Goal: Task Accomplishment & Management: Manage account settings

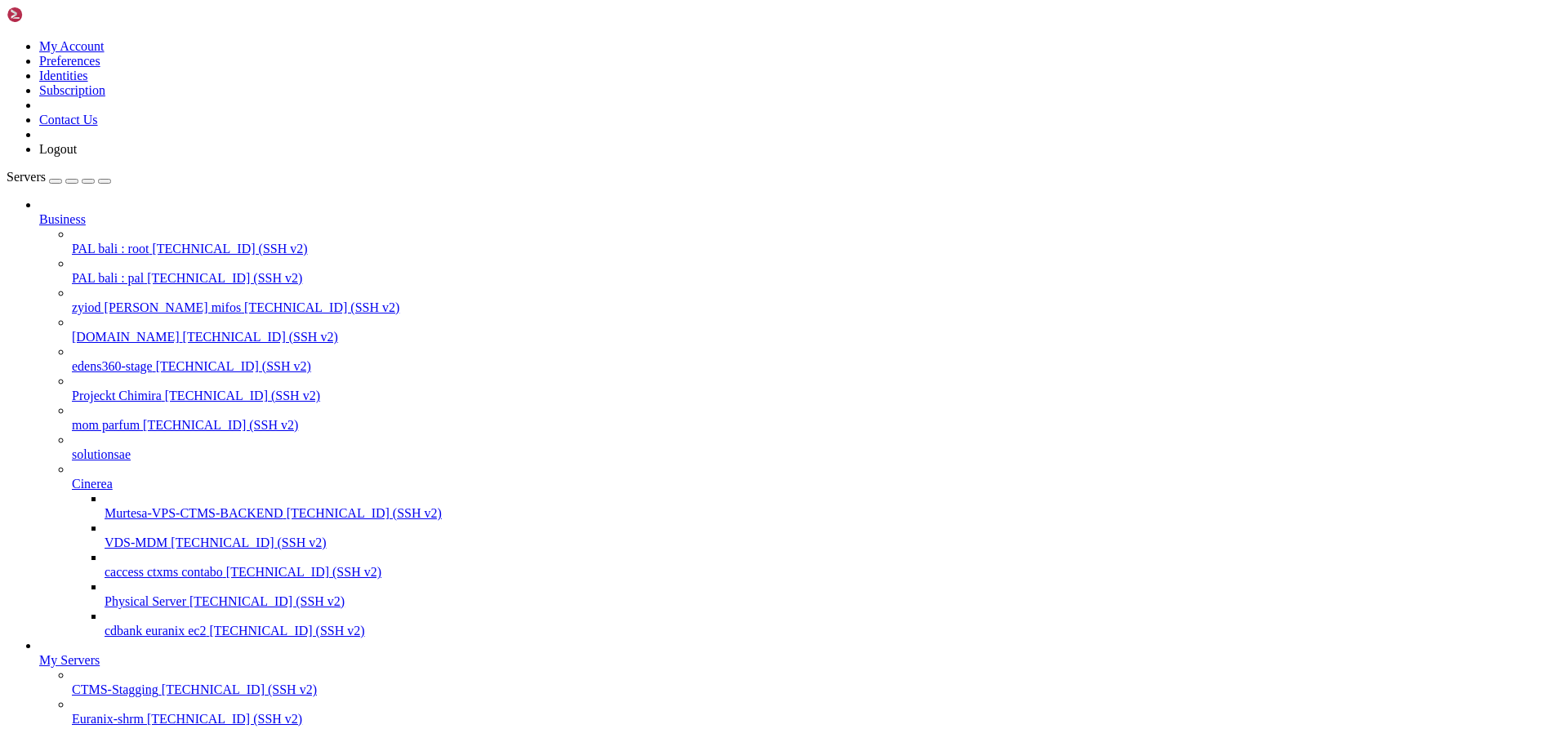
scroll to position [276, 0]
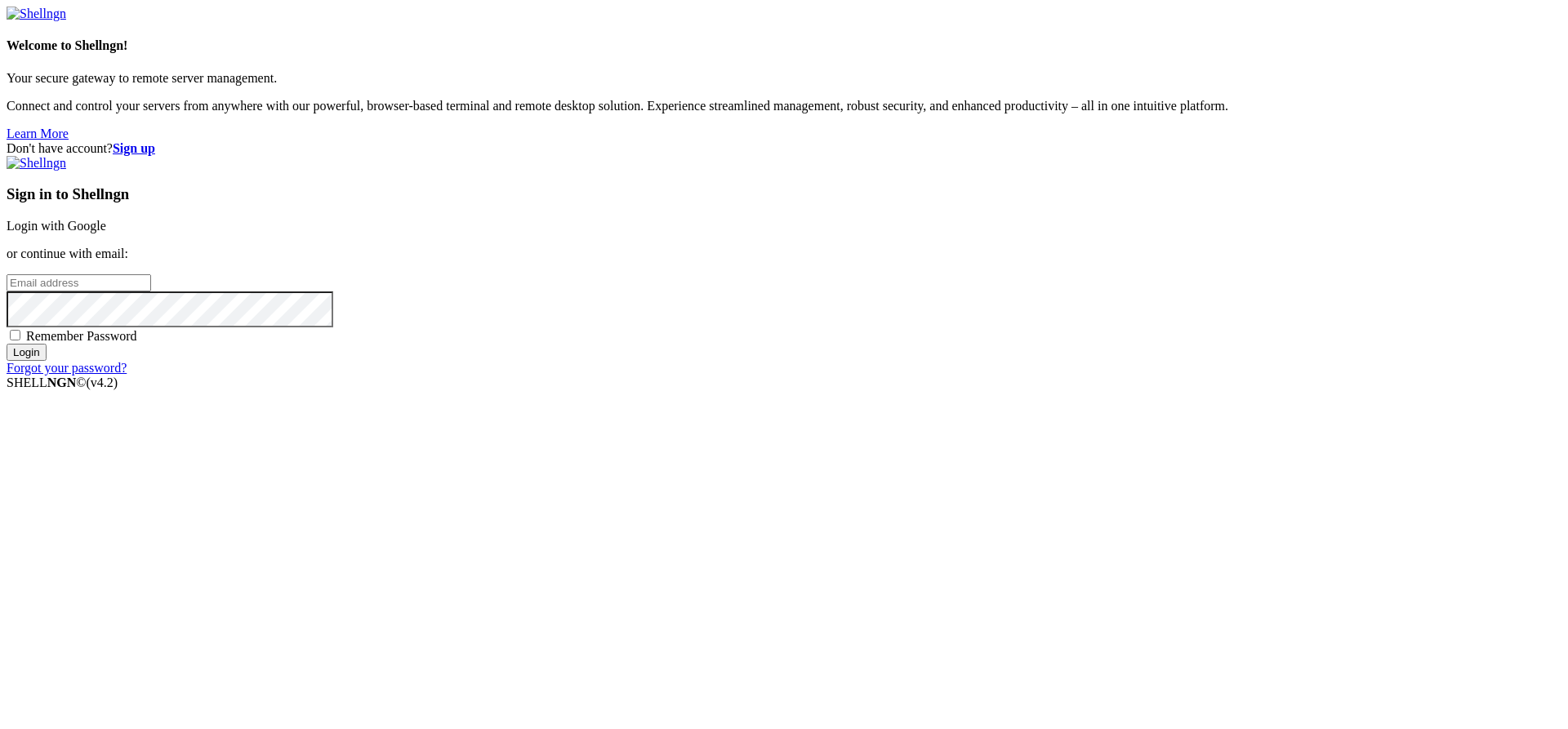
click at [106, 232] on link "Login with Google" at bounding box center [56, 225] width 100 height 14
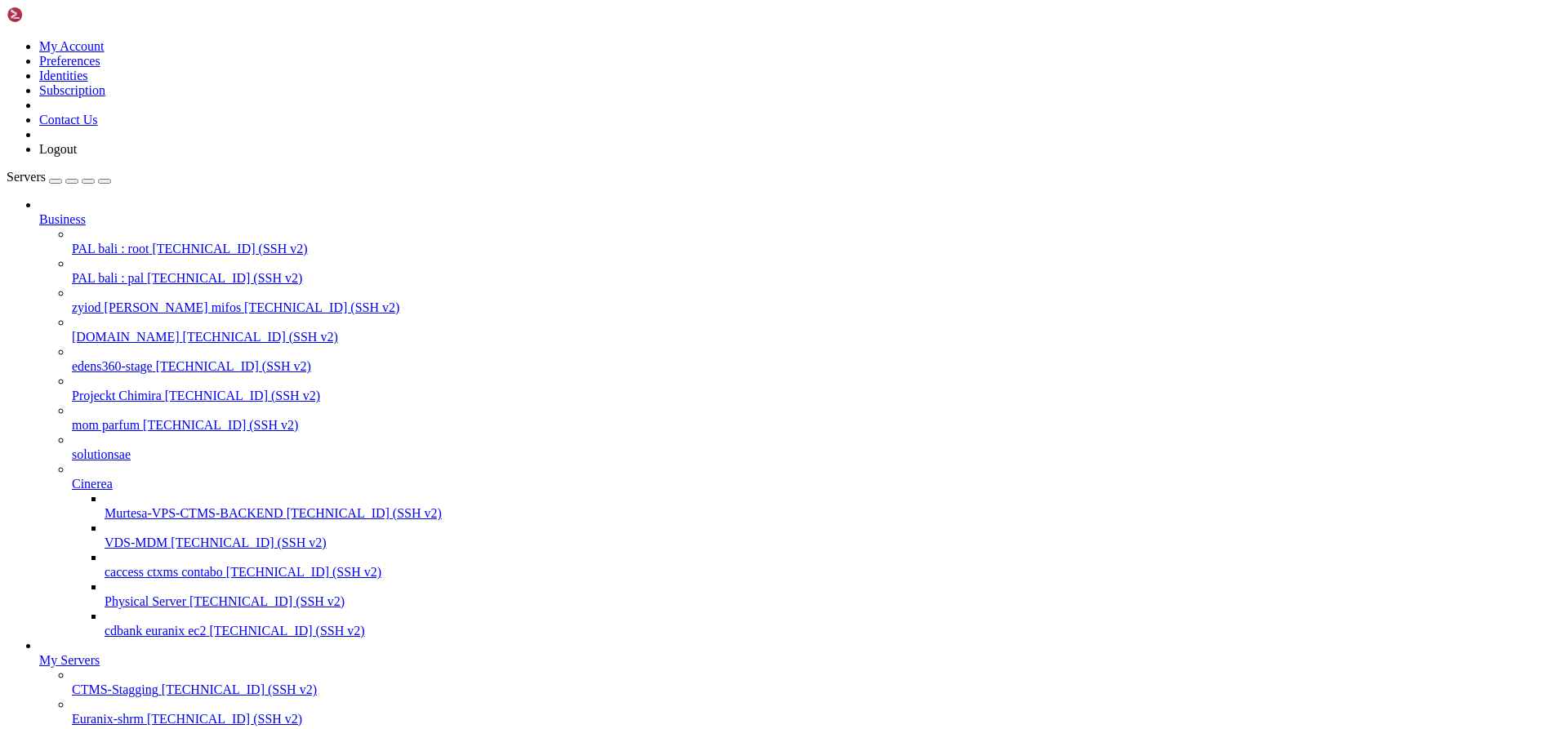
scroll to position [14, 0]
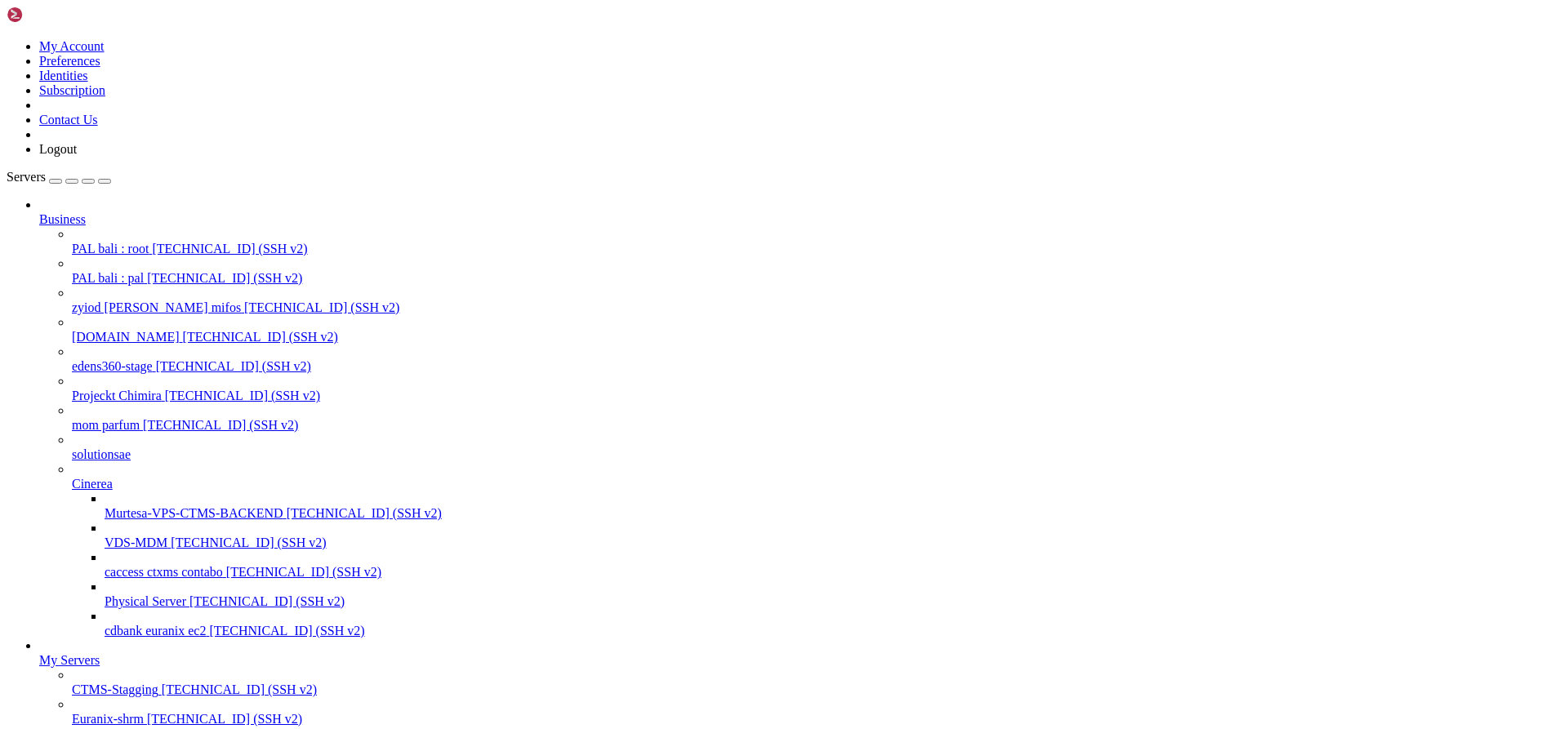
scroll to position [448, 0]
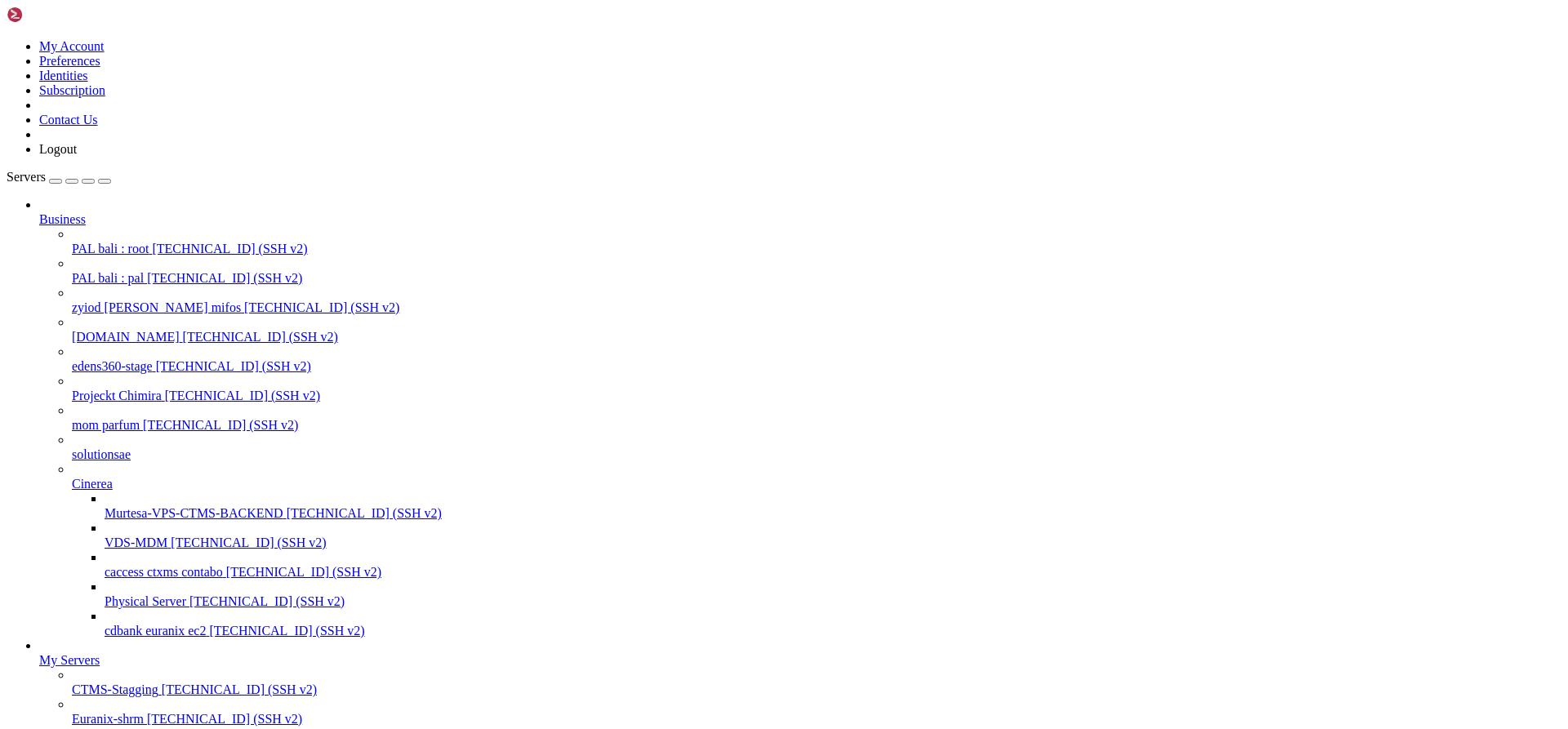
drag, startPoint x: 506, startPoint y: 1511, endPoint x: 304, endPoint y: 1514, distance: 202.0
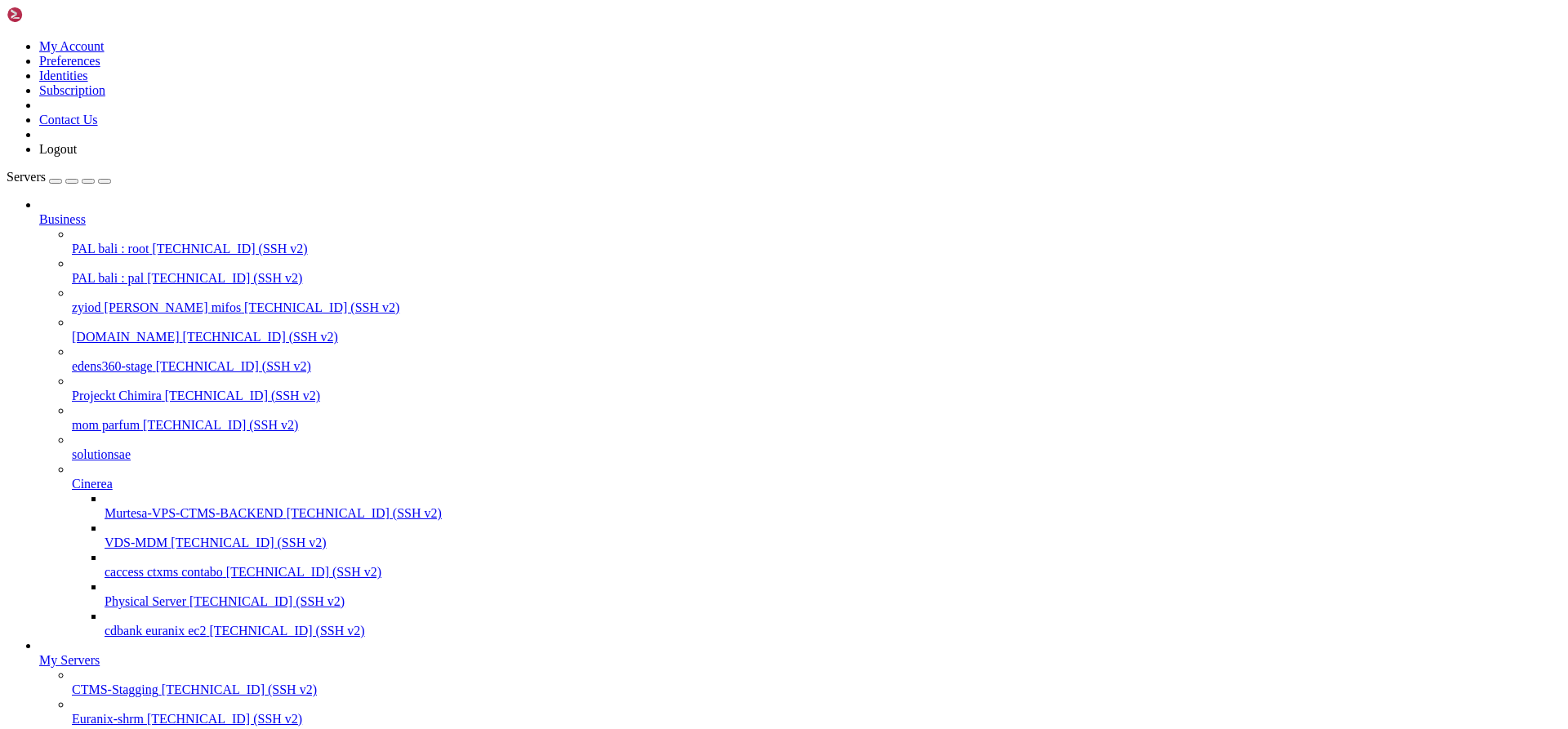
scroll to position [842, 0]
drag, startPoint x: 698, startPoint y: 2029, endPoint x: 17, endPoint y: 2015, distance: 681.1
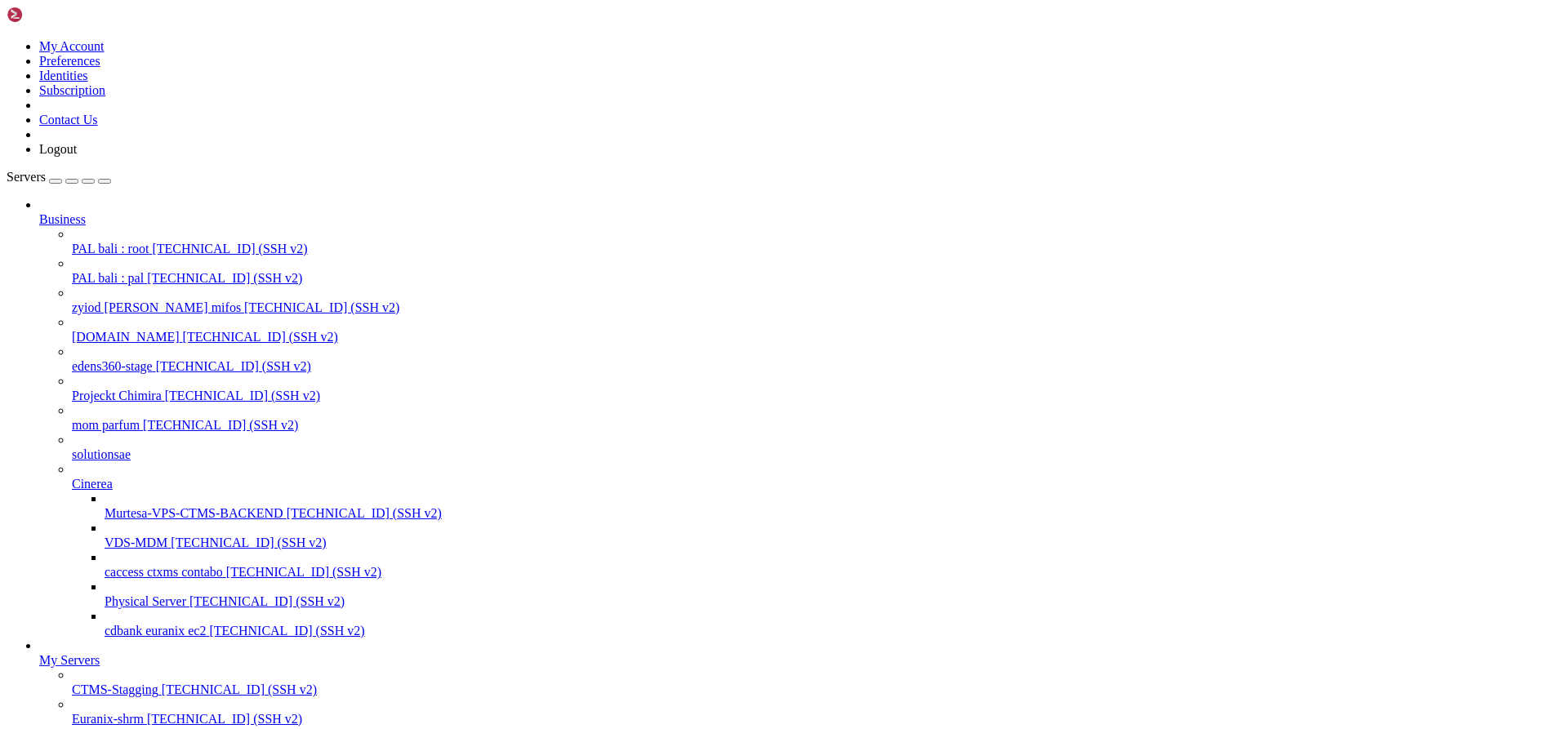
drag, startPoint x: 146, startPoint y: 2026, endPoint x: 16, endPoint y: 1987, distance: 135.7
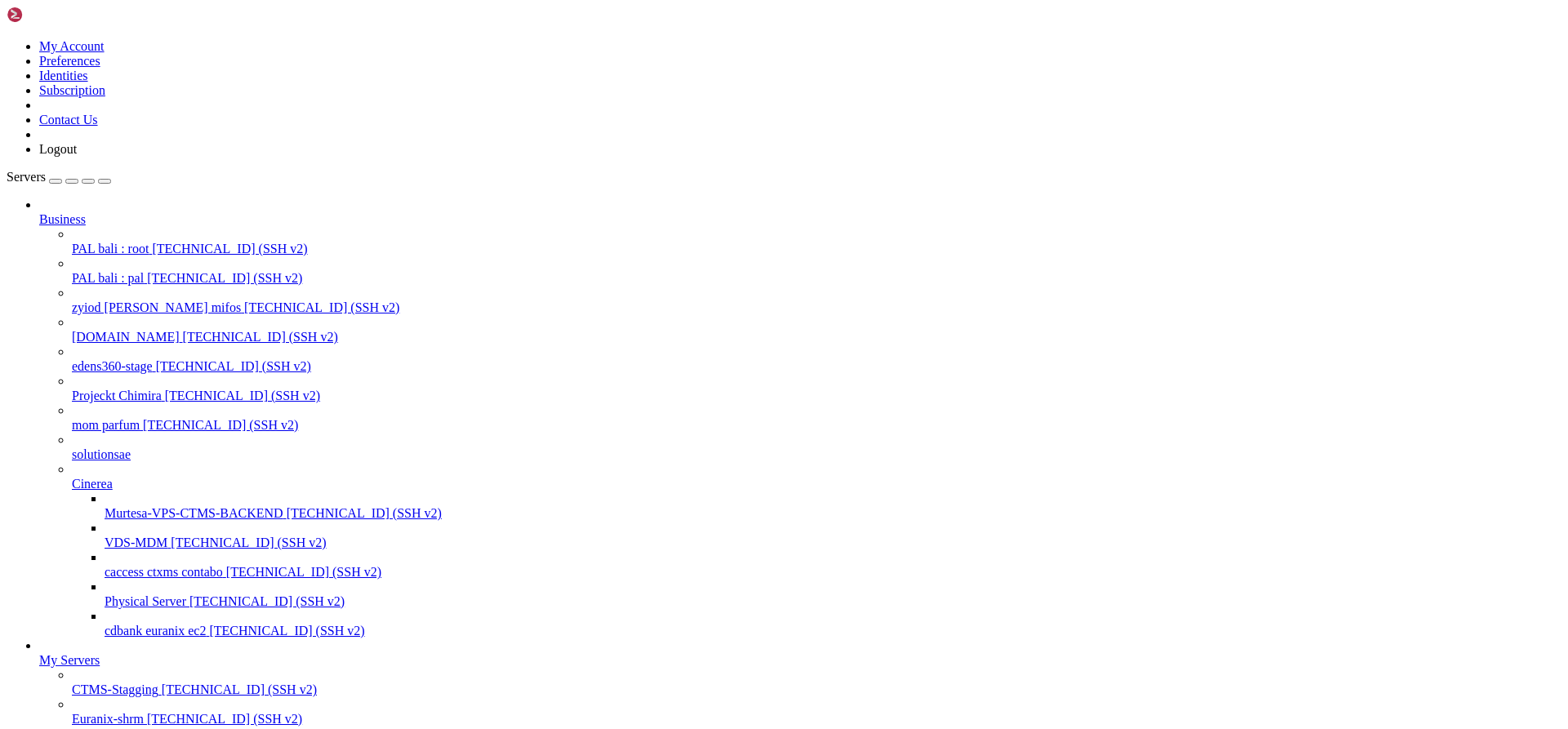
scroll to position [977, 0]
drag, startPoint x: 303, startPoint y: 2028, endPoint x: 15, endPoint y: 2012, distance: 288.4
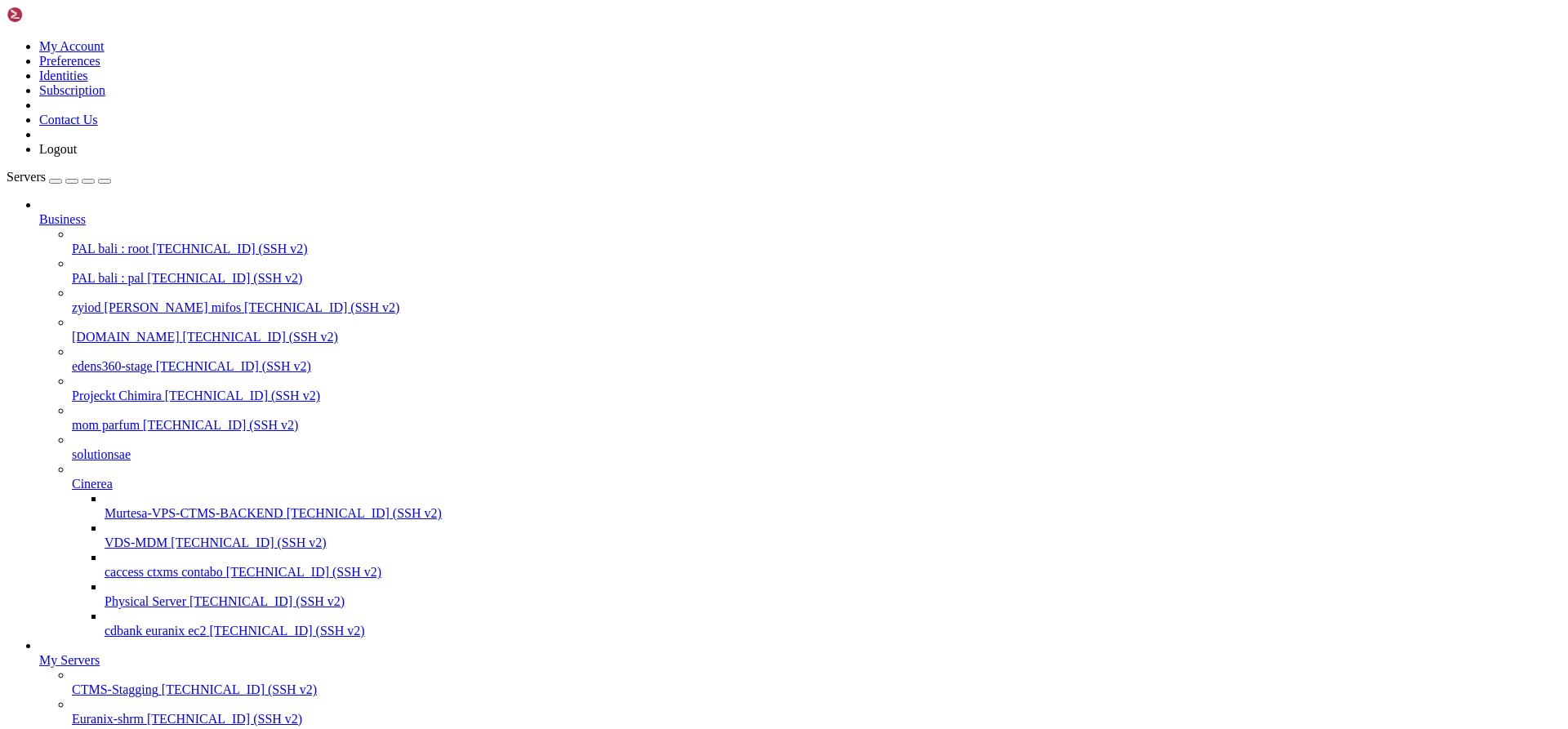
scroll to position [1072, 0]
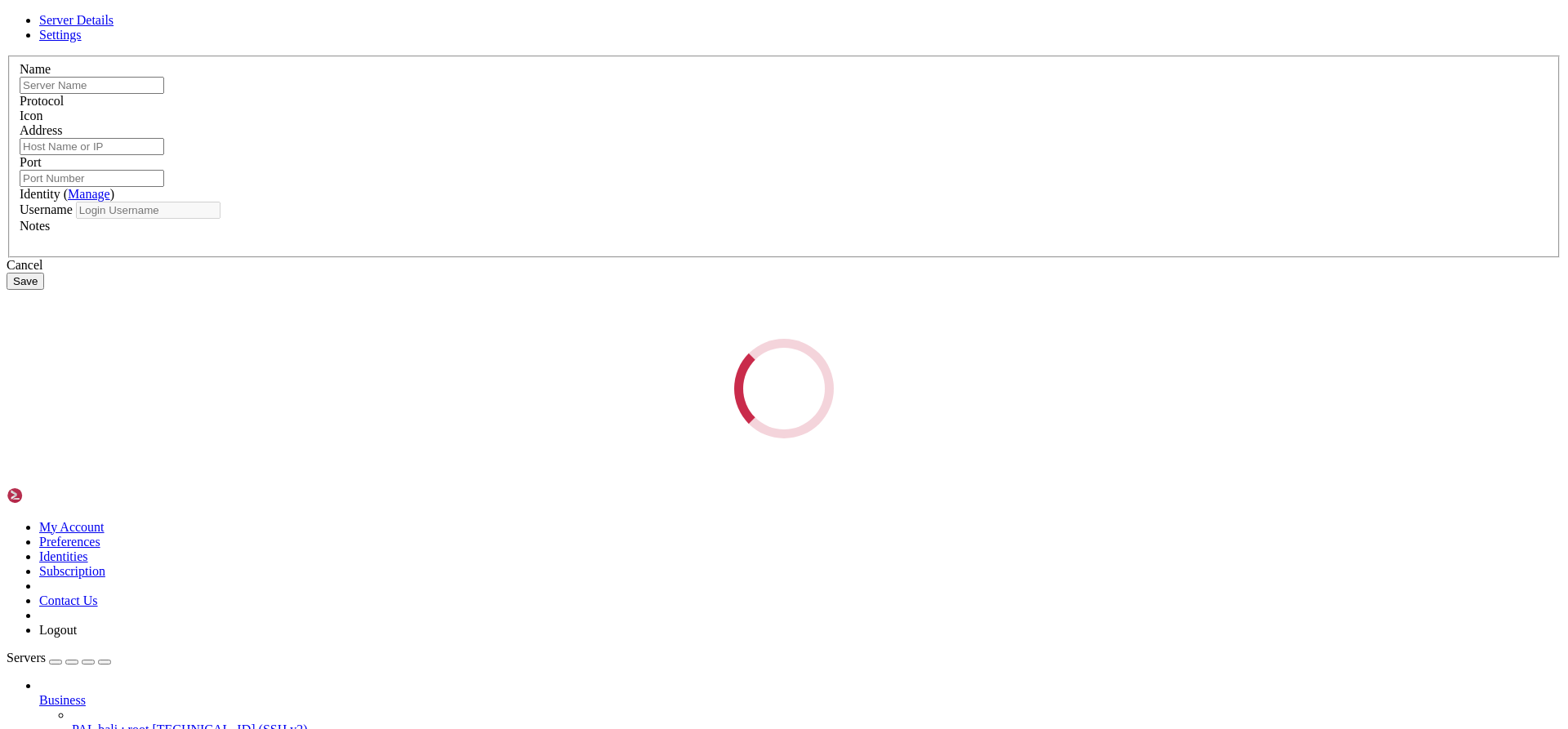
type input "sedawy-contabo 8gb"
type input "[TECHNICAL_ID]"
type input "22"
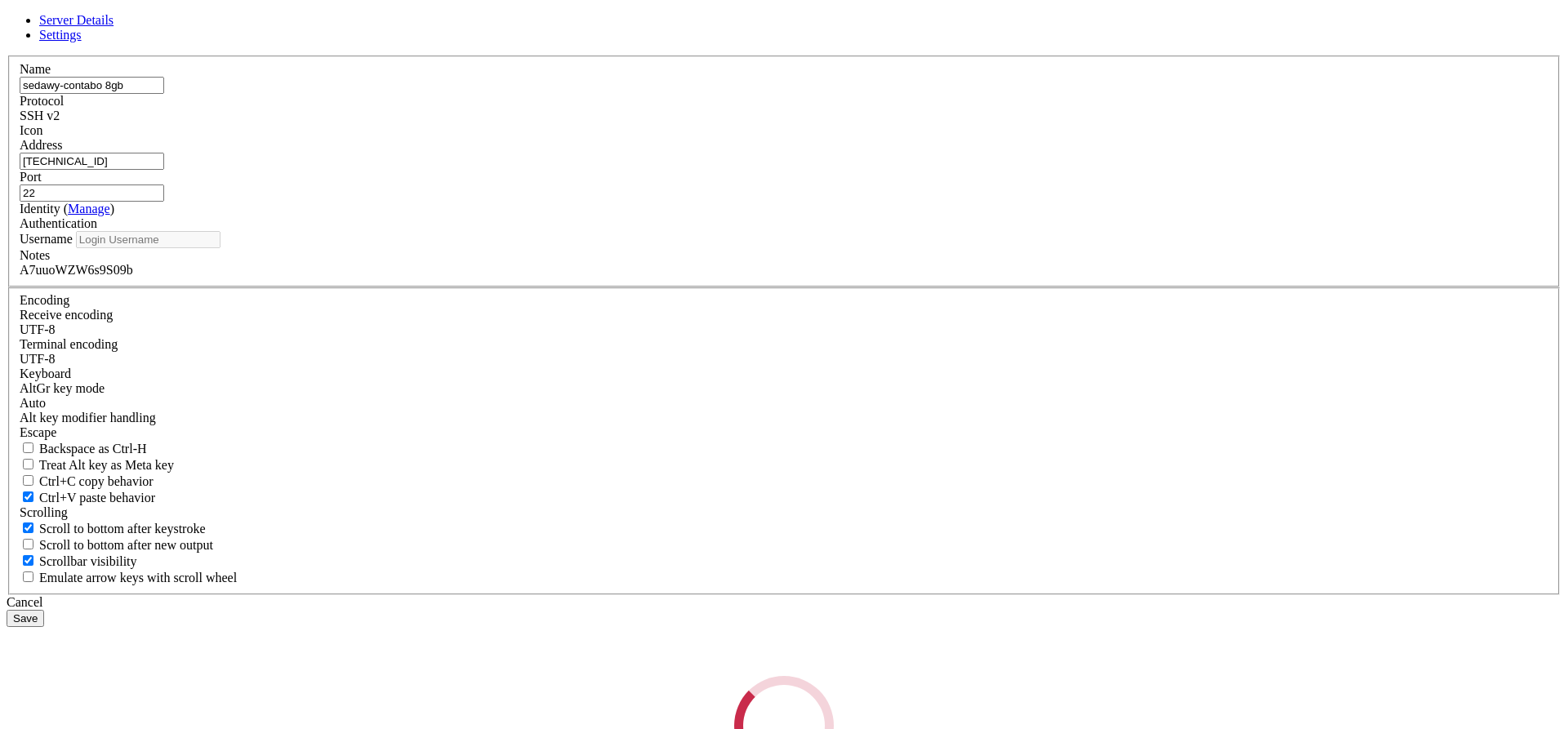
type input "root"
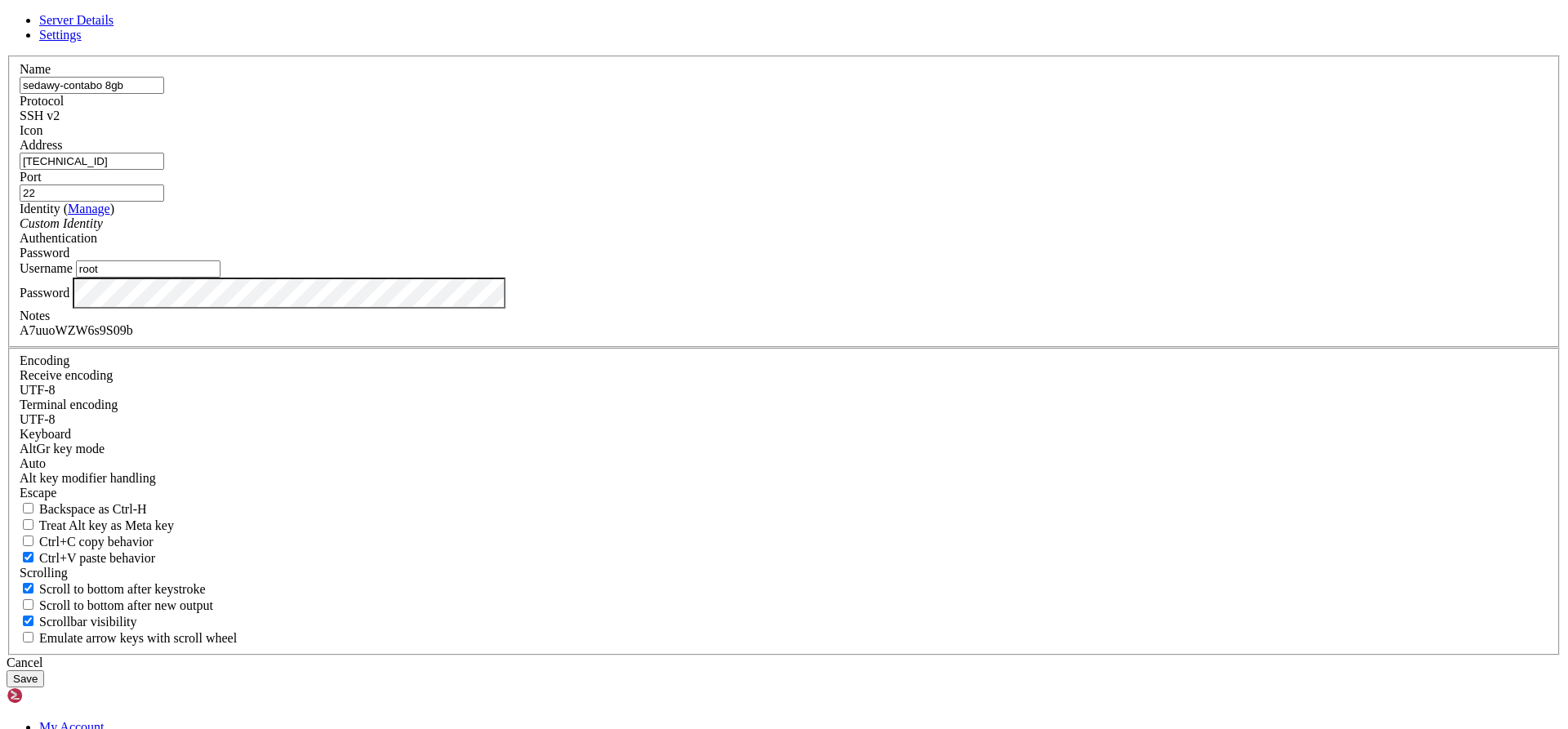
click at [693, 338] on div "A7uuoWZW6s9S09b" at bounding box center [784, 330] width 1529 height 15
click at [703, 338] on div "A7uuoWZW6s9S09bsdgfsf" at bounding box center [784, 330] width 1529 height 15
click at [44, 670] on button "Save" at bounding box center [25, 679] width 37 height 17
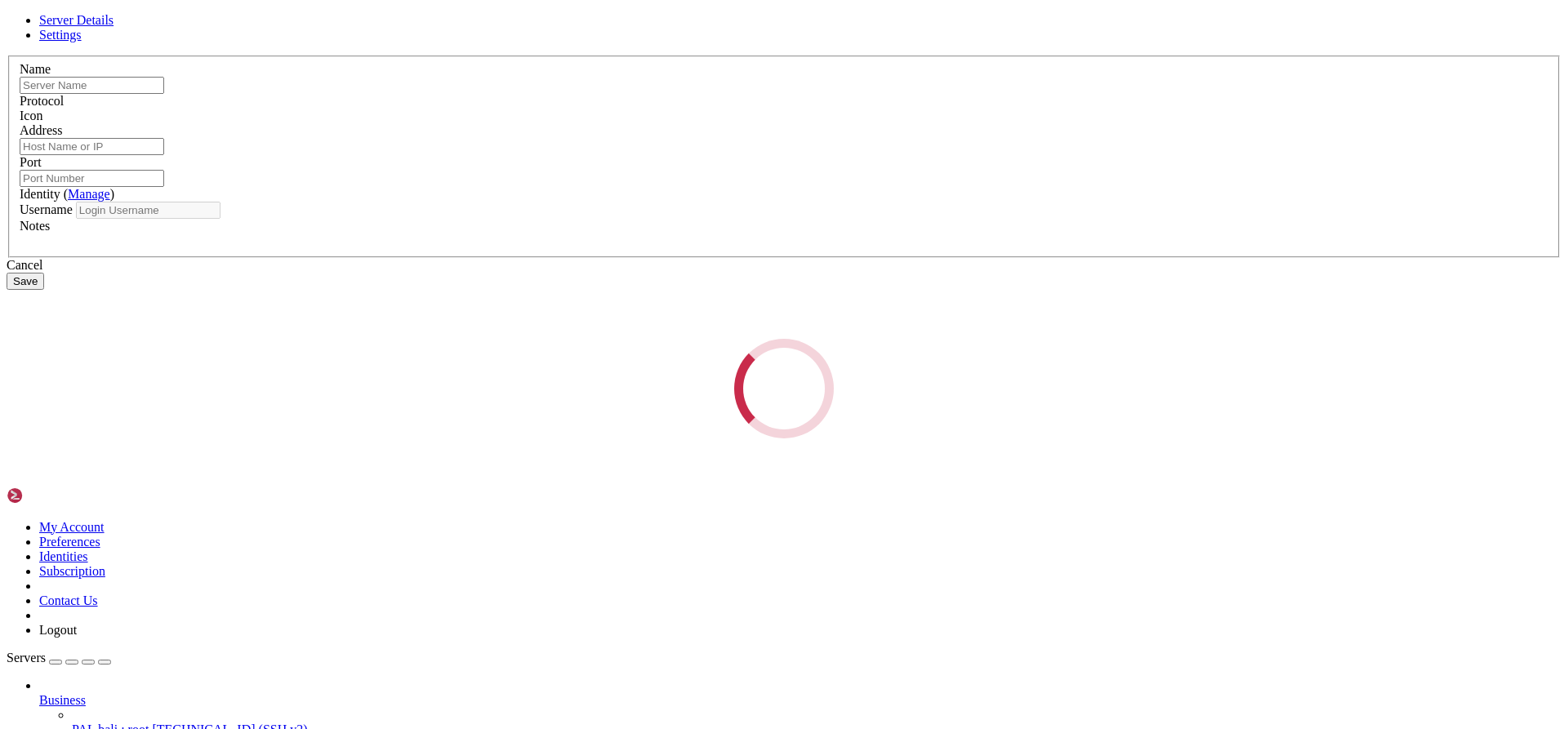
type input "phoenix-contabo 8gb"
type input "[TECHNICAL_ID]"
type input "22"
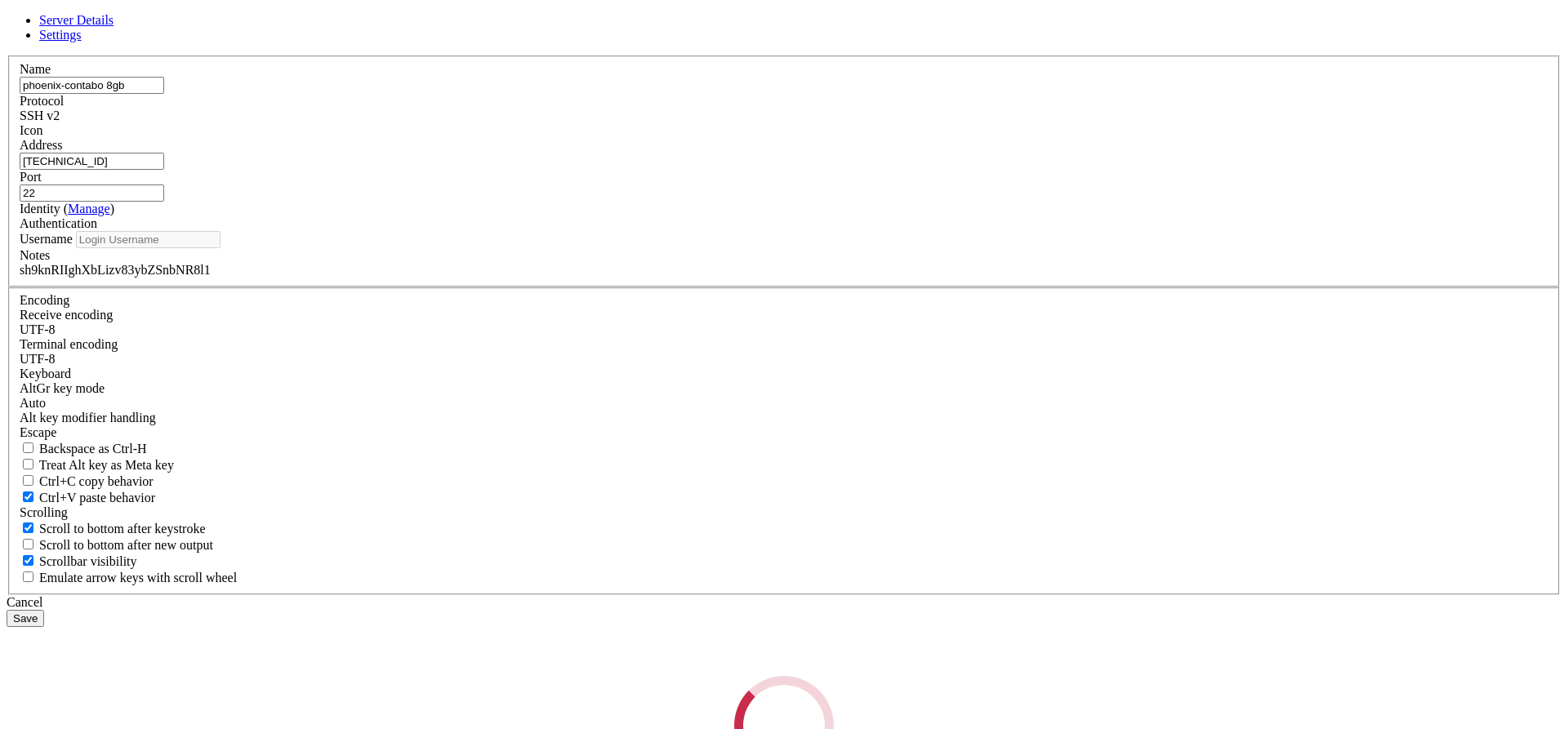
type input "root"
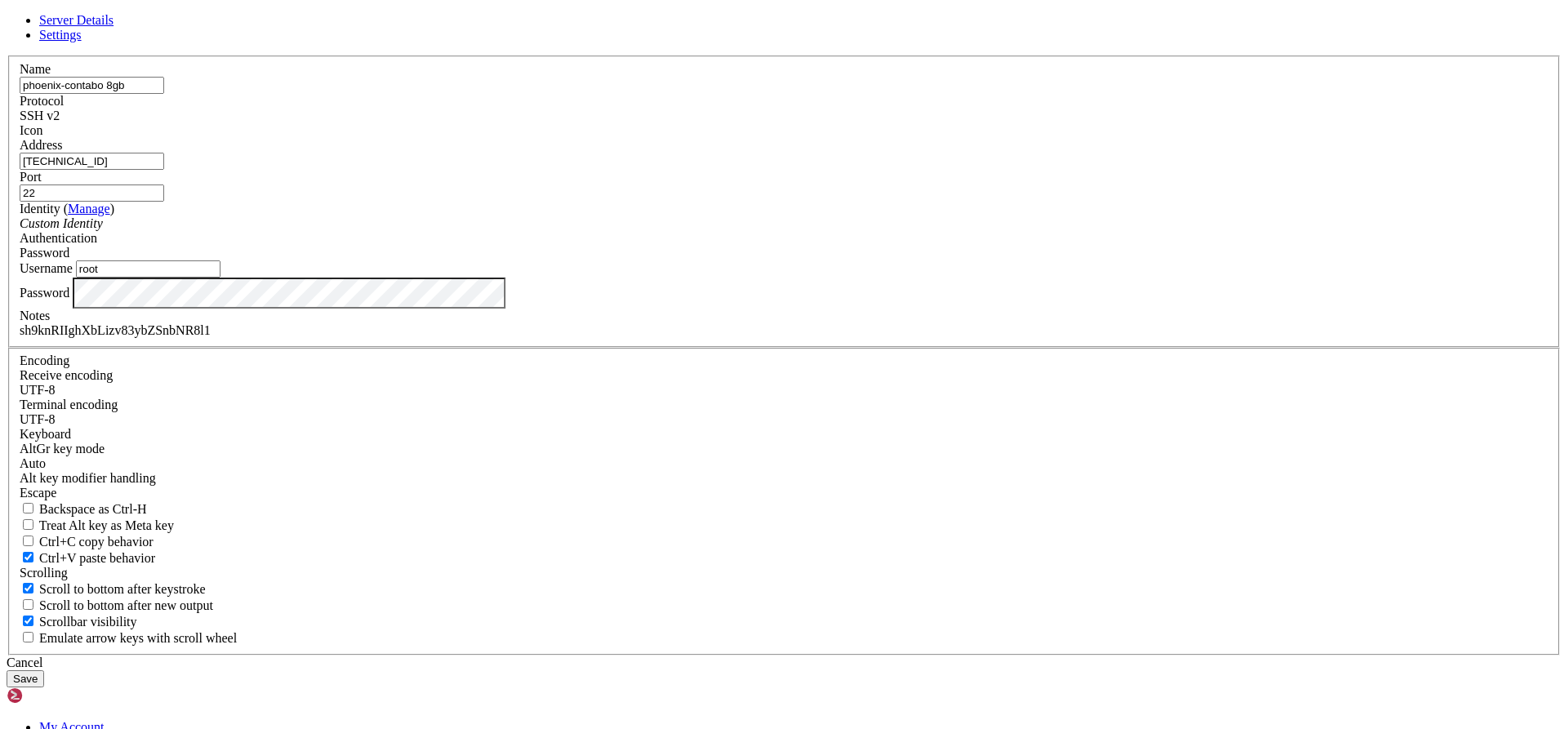
click at [755, 338] on div "sh9knRIIghXbLizv83ybZSnbNR8l1" at bounding box center [784, 330] width 1529 height 15
click at [719, 338] on div "sh9knRIIghXbLizv83ybZSnbNR8l1fdgh" at bounding box center [784, 330] width 1529 height 15
click at [44, 670] on button "Save" at bounding box center [25, 679] width 37 height 17
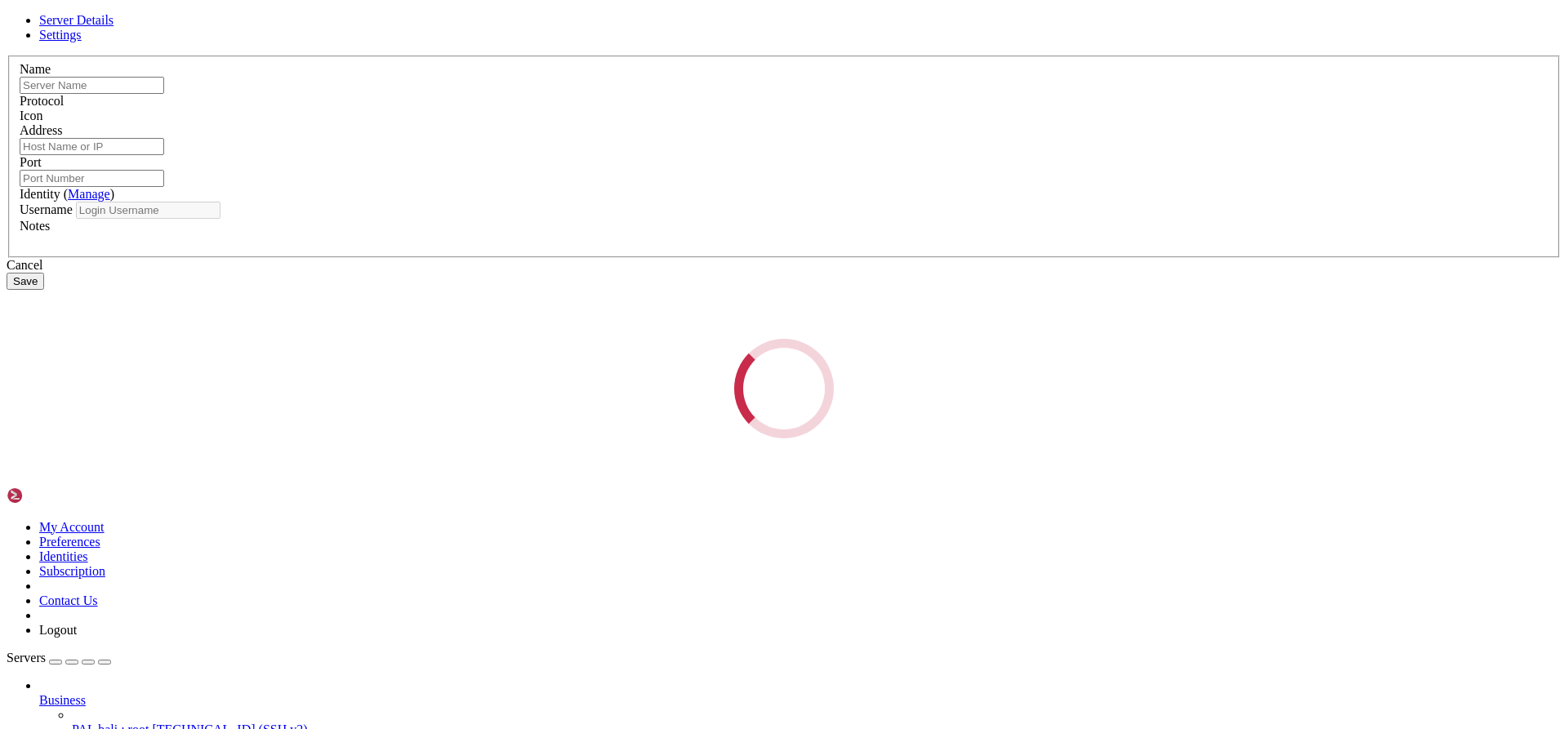
type input "phoenix-contabo 8gb"
type input "[TECHNICAL_ID]"
type input "22"
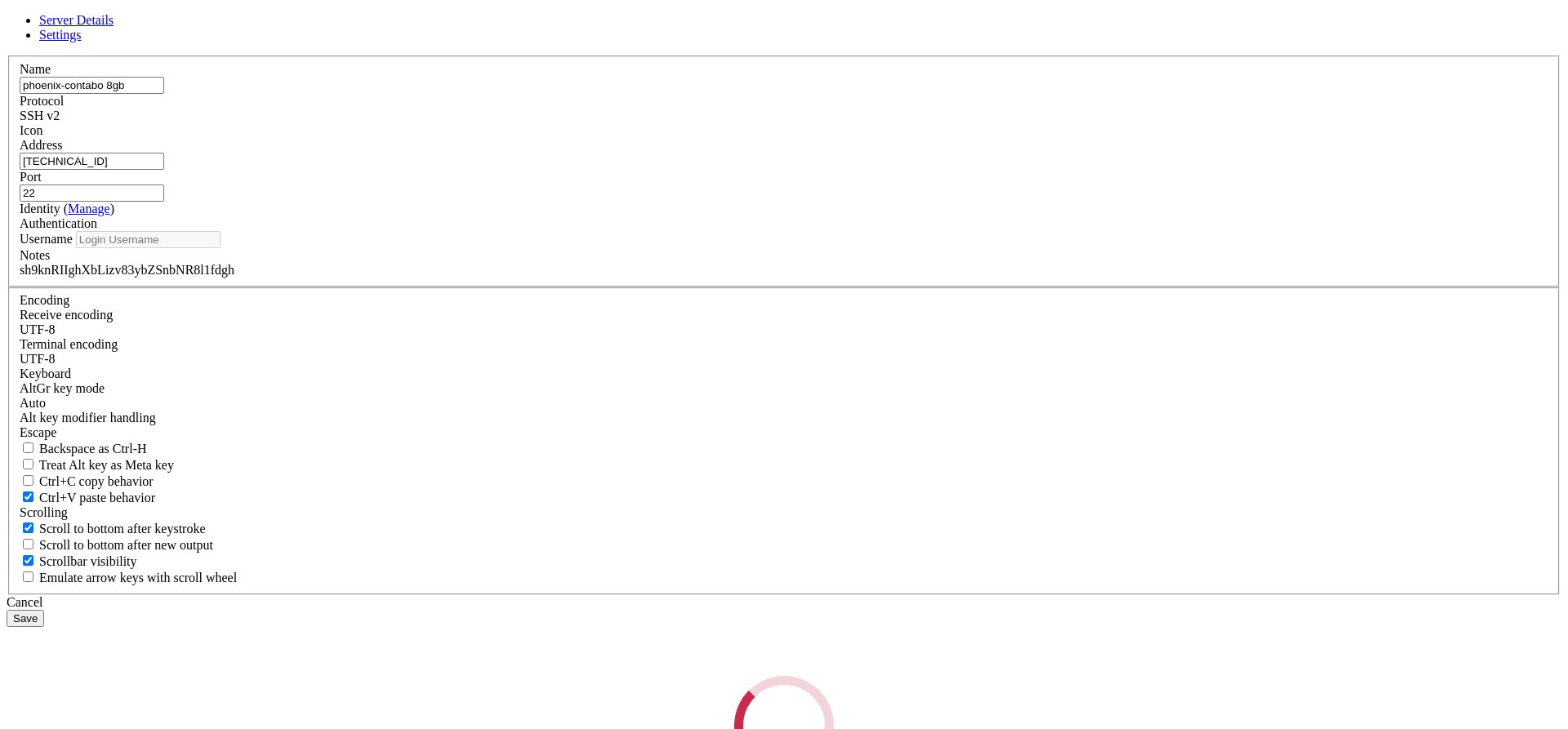
type input "root"
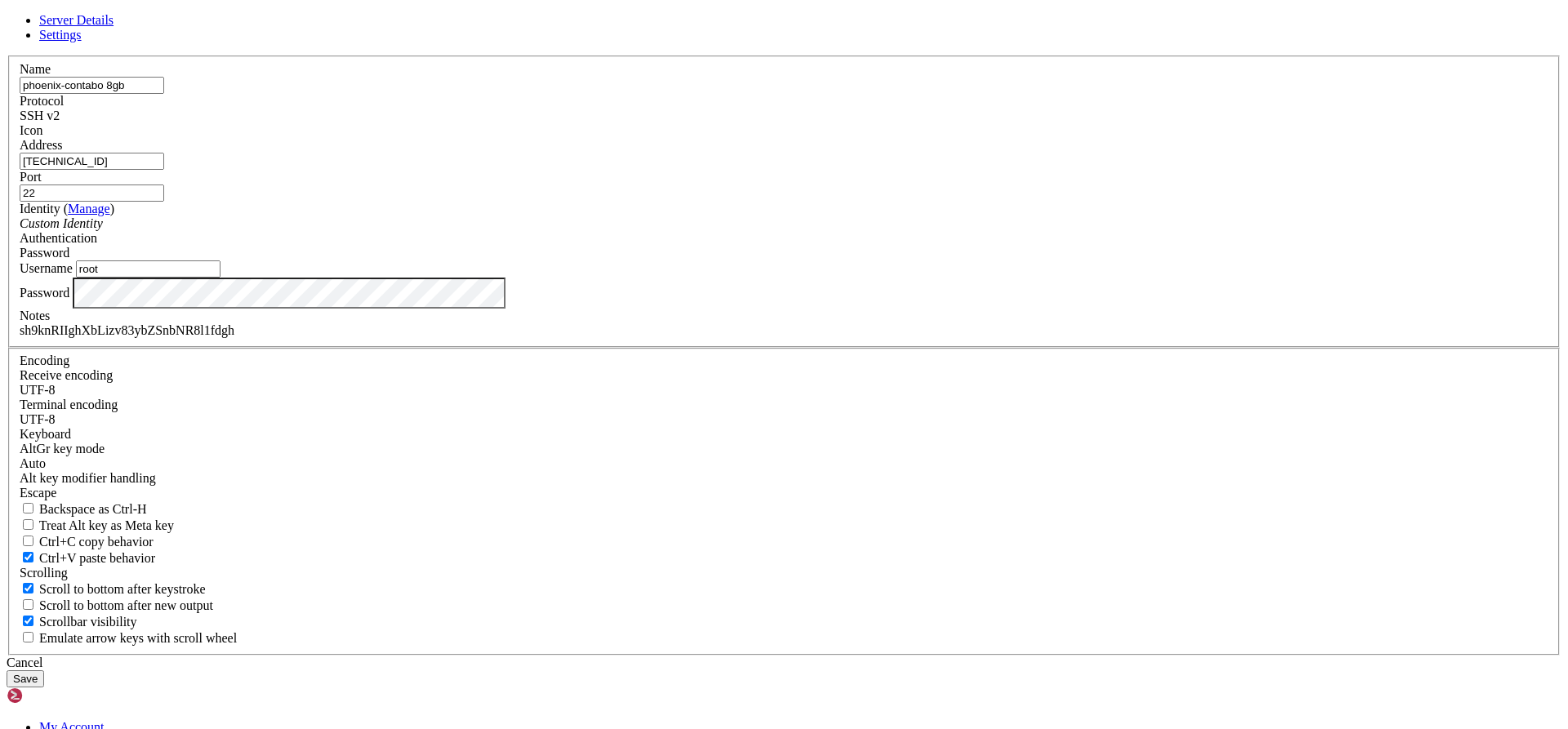
click at [884, 655] on div "Cancel" at bounding box center [784, 662] width 1555 height 15
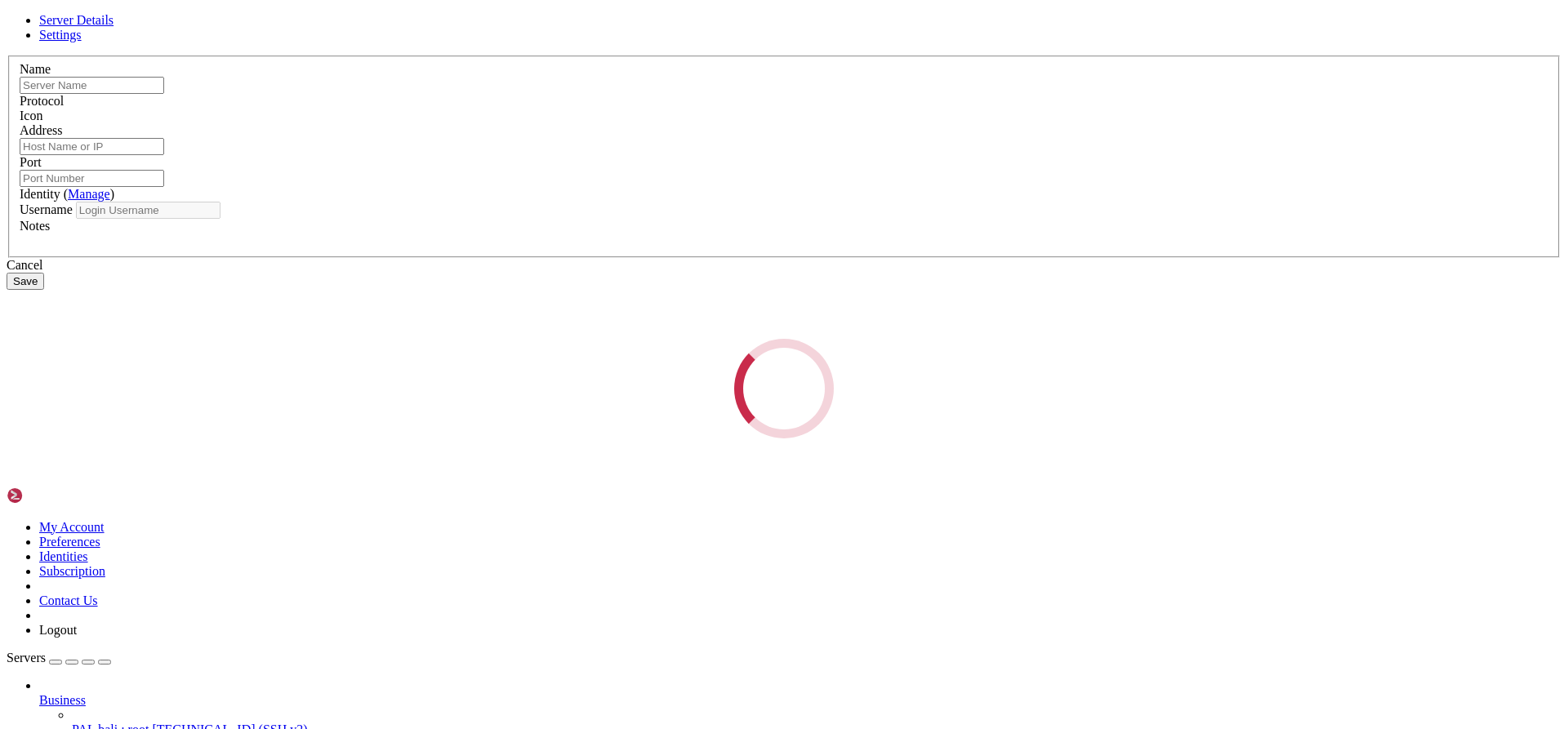
type input "phoenix-contabo 8gb"
type input "[TECHNICAL_ID]"
type input "22"
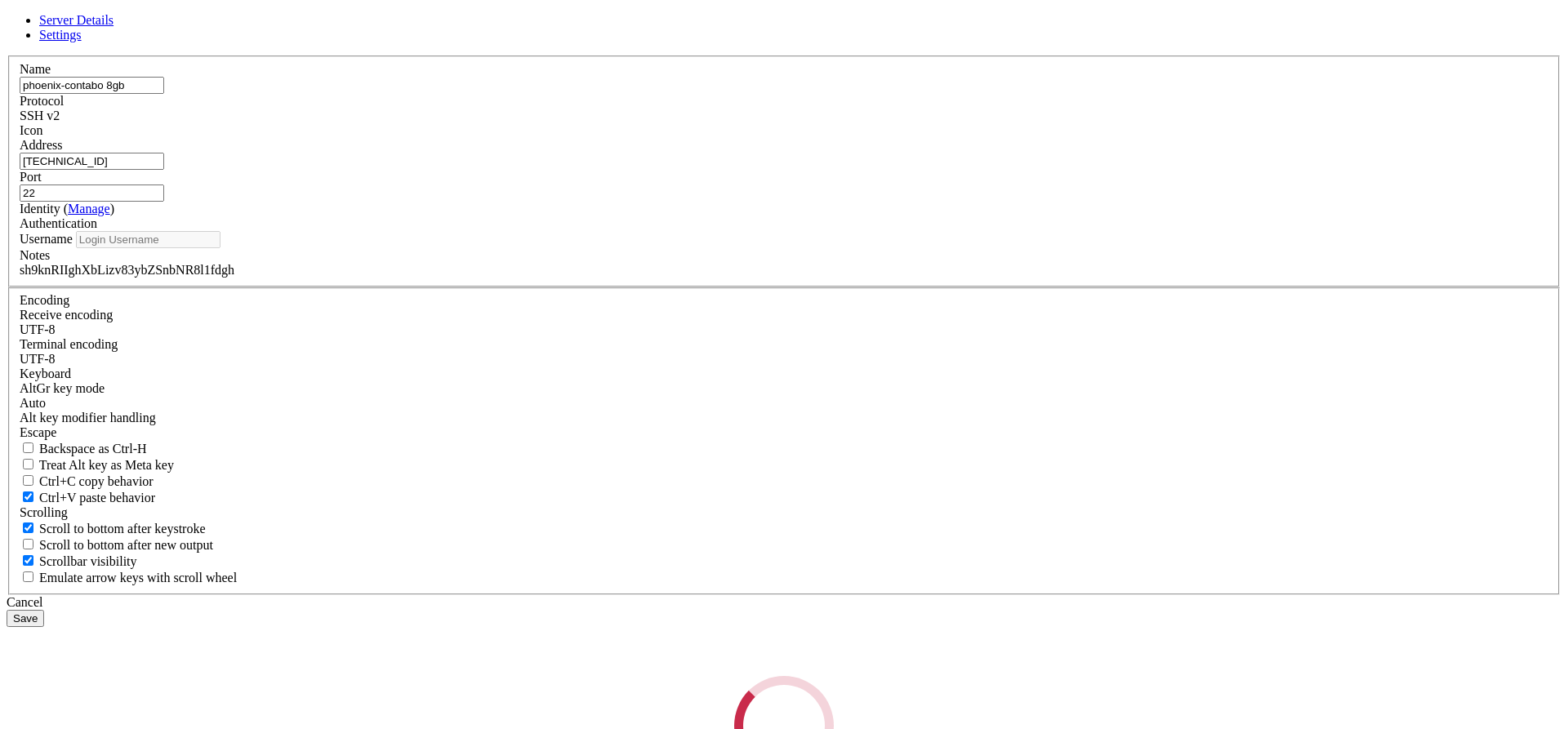
type input "root"
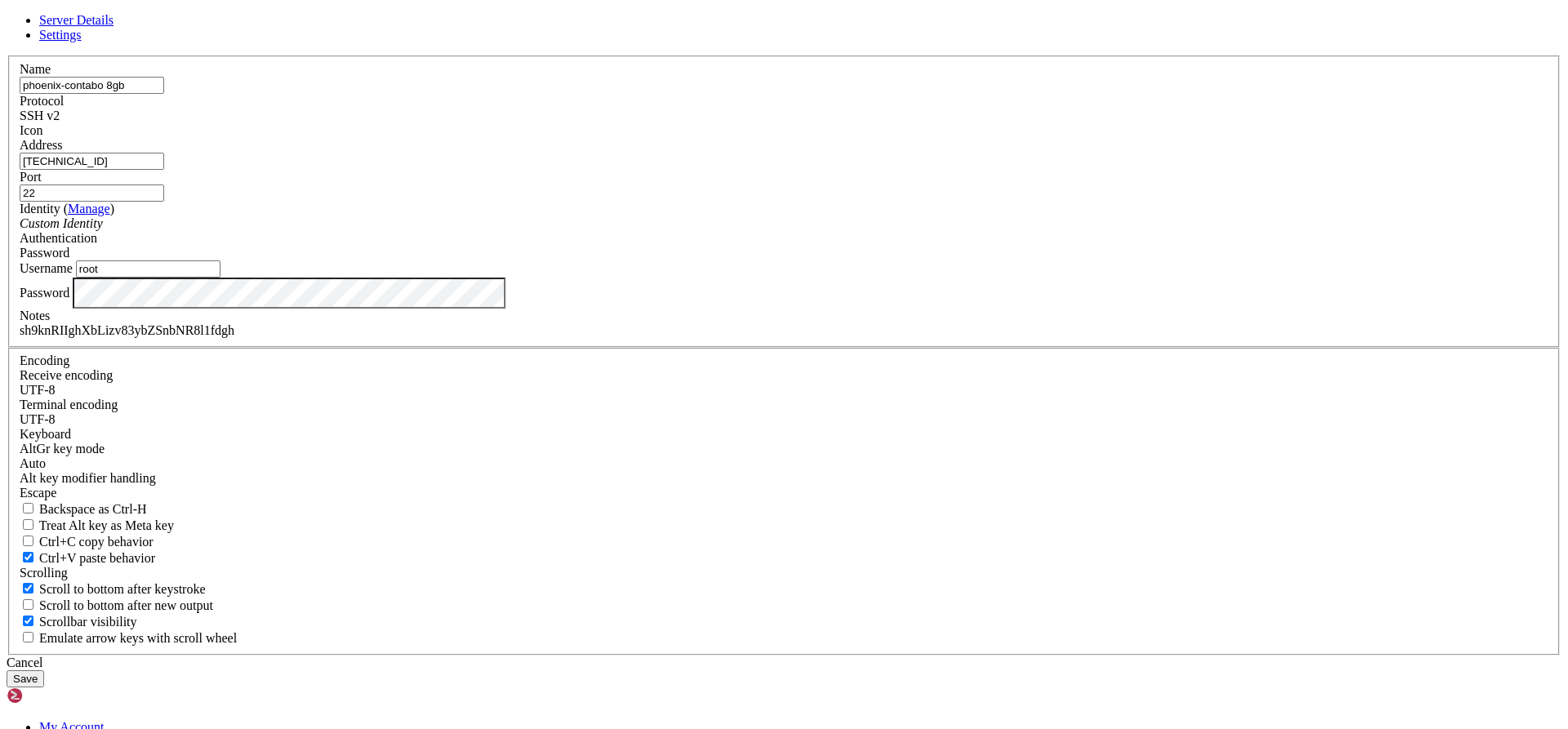
click at [891, 655] on div "Cancel" at bounding box center [784, 662] width 1555 height 15
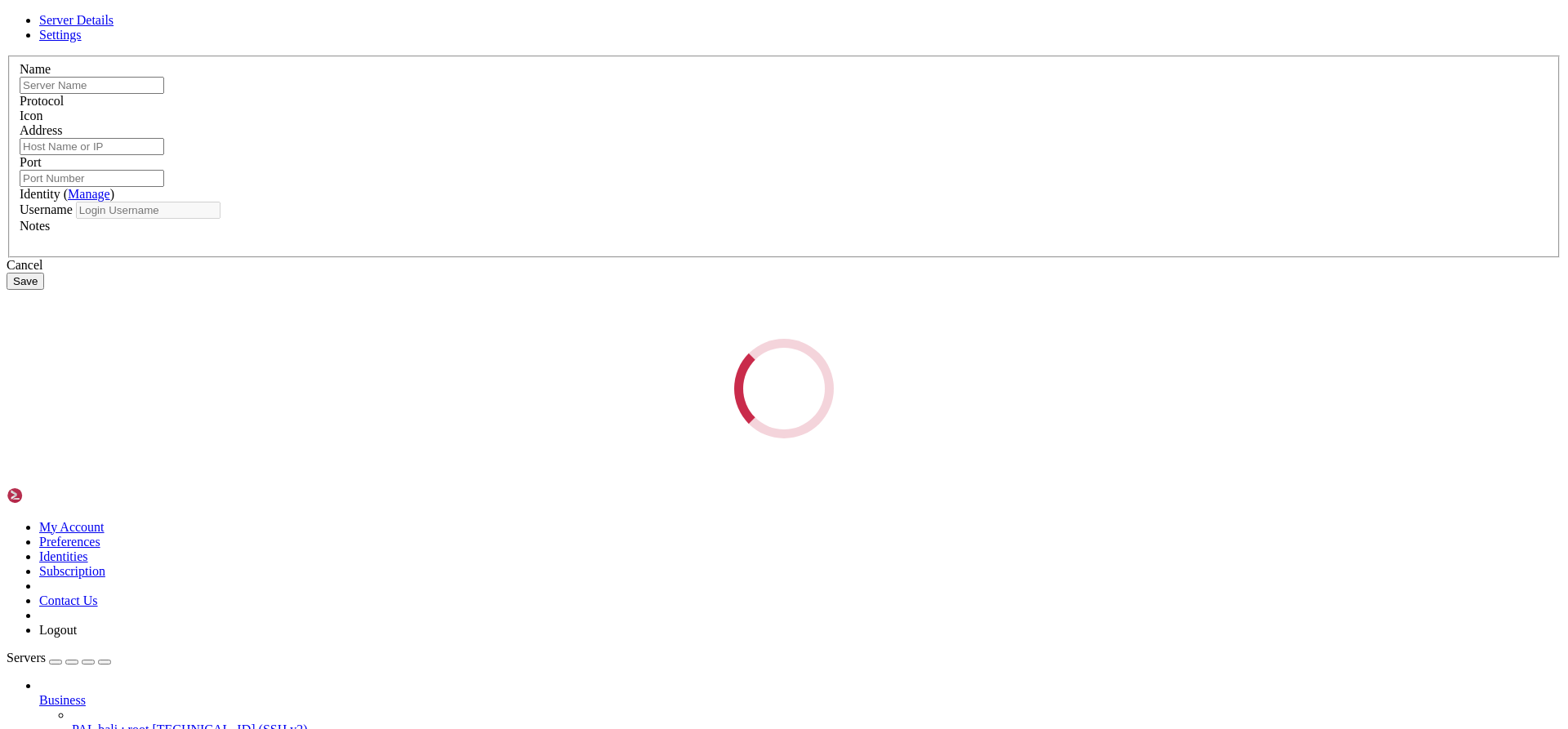
type input "phoenix-contabo 8gb"
type input "[TECHNICAL_ID]"
type input "22"
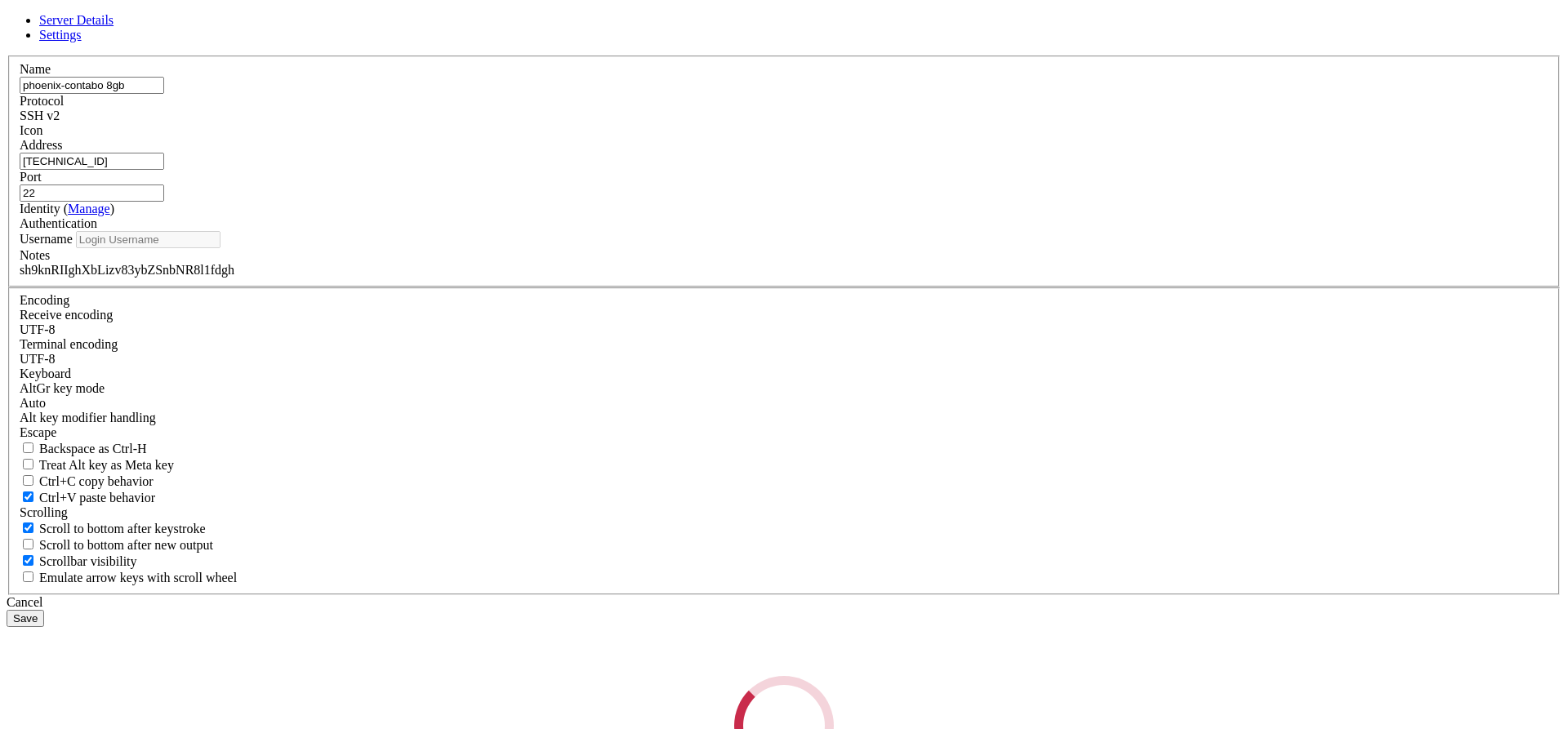
type input "root"
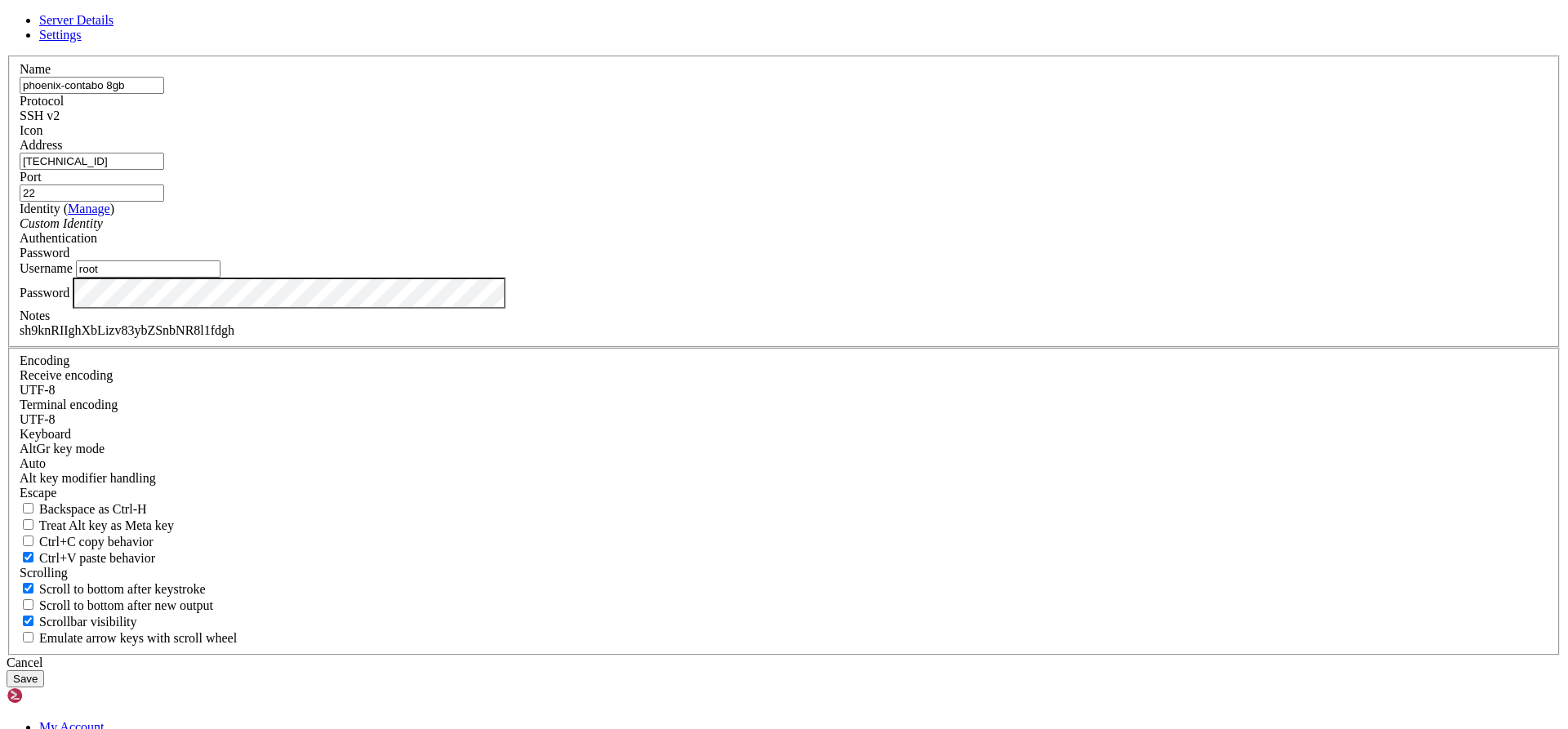
click at [678, 309] on div "Password" at bounding box center [784, 293] width 1529 height 31
click at [695, 338] on div "sh9knRIIghXbLizv83ybZSnbNR8l1fdgh" at bounding box center [784, 330] width 1529 height 15
click at [876, 655] on div "Cancel" at bounding box center [784, 662] width 1555 height 15
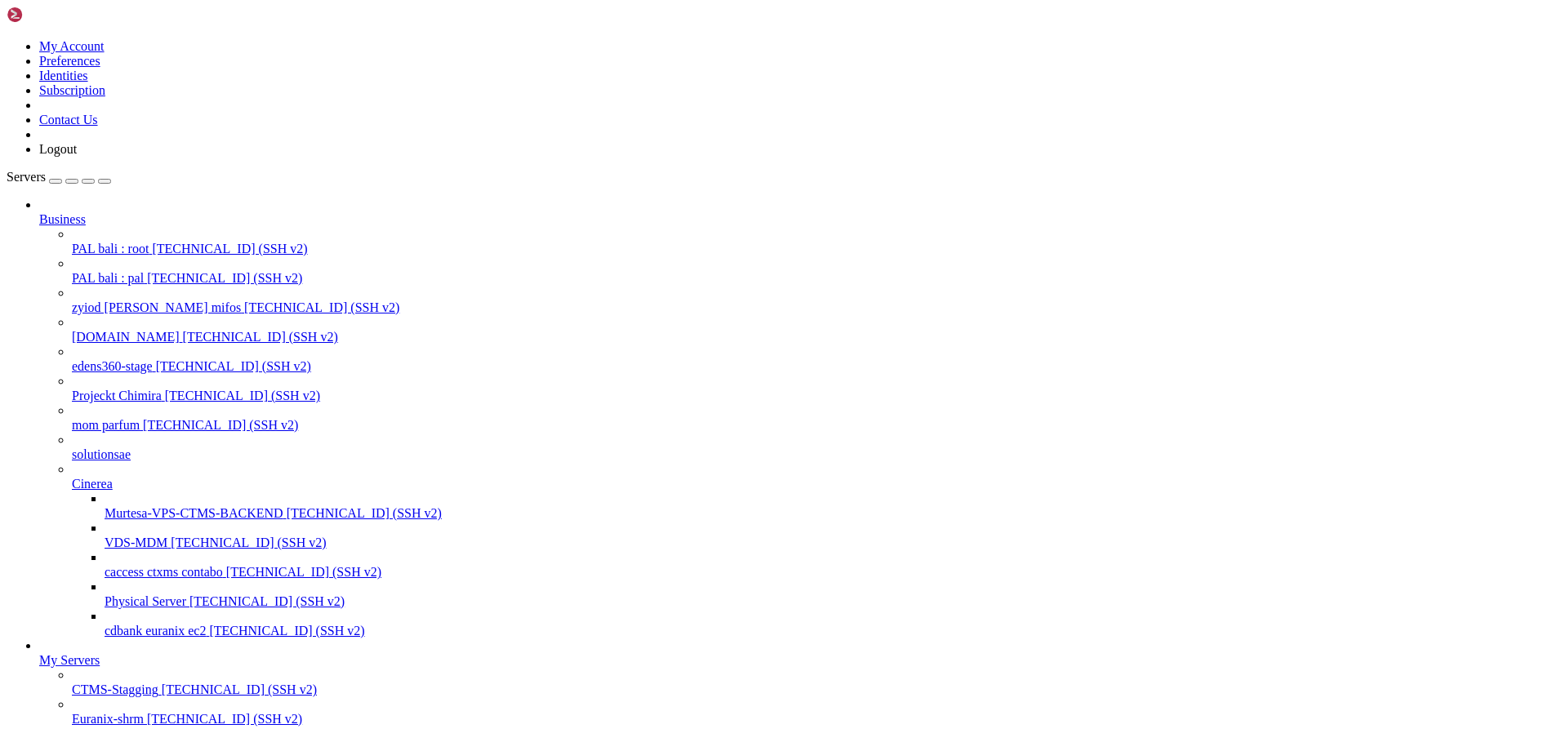
scroll to position [583, 0]
